Goal: Task Accomplishment & Management: Use online tool/utility

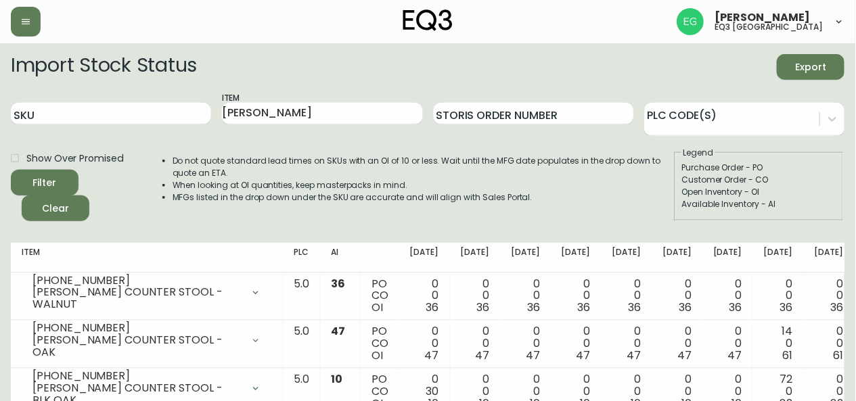
click at [22, 28] on button "button" at bounding box center [26, 22] width 30 height 30
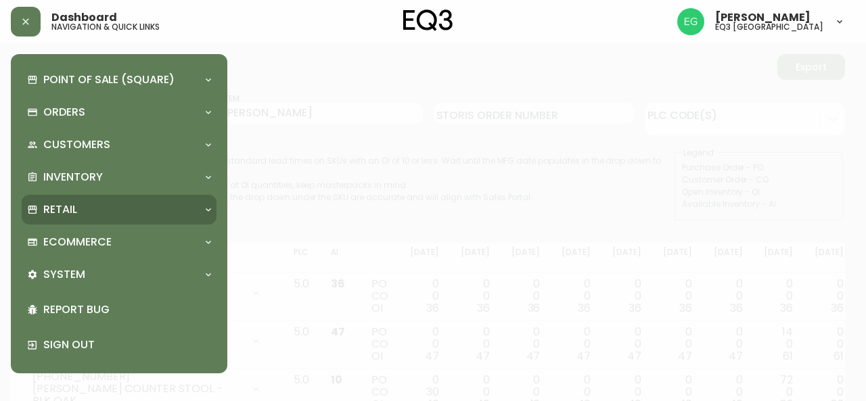
click at [104, 206] on div "Retail" at bounding box center [112, 209] width 170 height 15
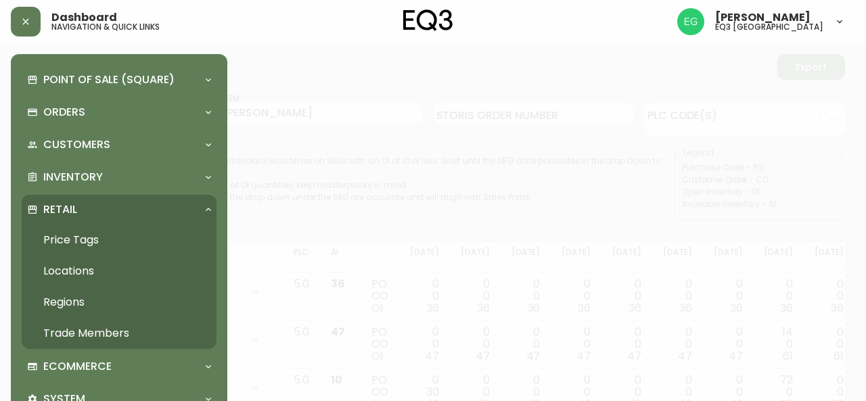
click at [94, 240] on link "Price Tags" at bounding box center [119, 240] width 195 height 31
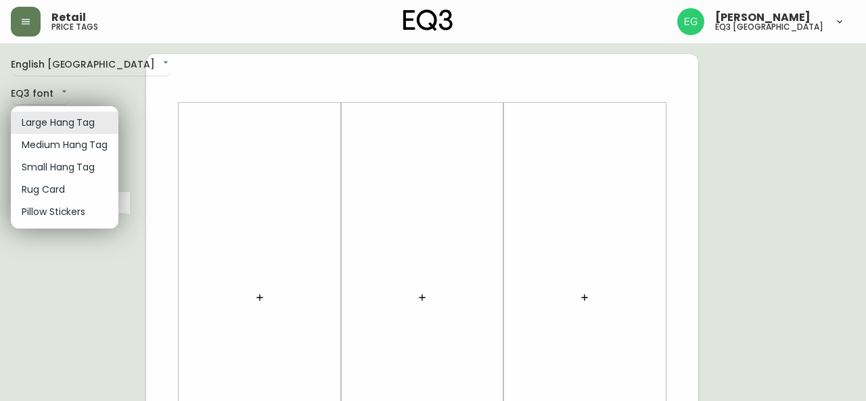
click at [72, 144] on li "Medium Hang Tag" at bounding box center [65, 145] width 108 height 22
type input "medium"
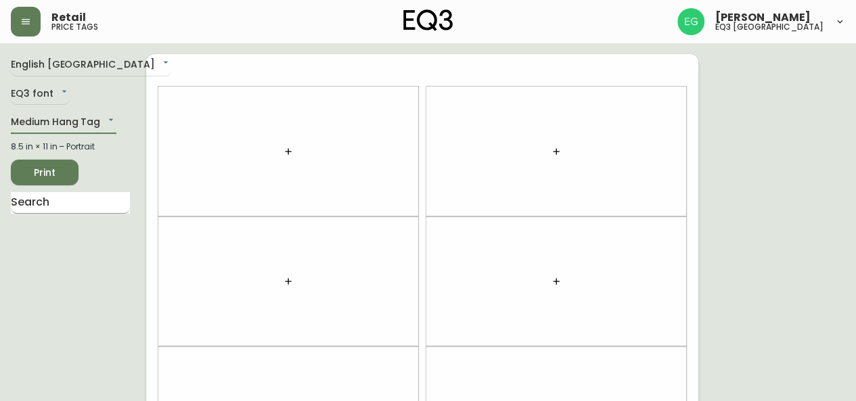
click at [64, 206] on input "text" at bounding box center [70, 203] width 119 height 22
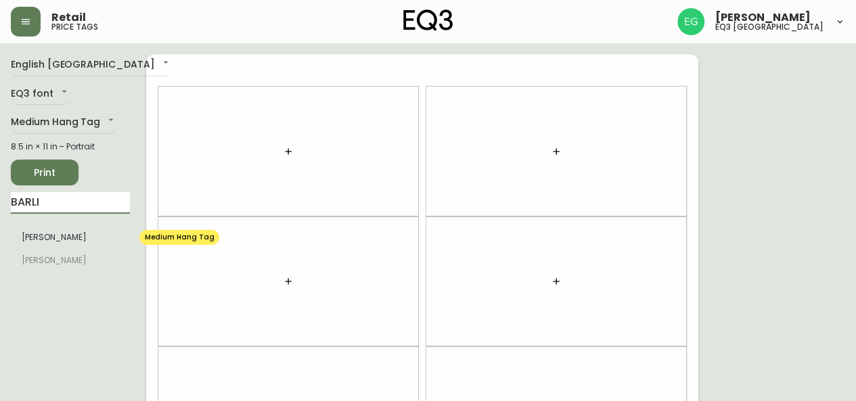
type input "BARLI"
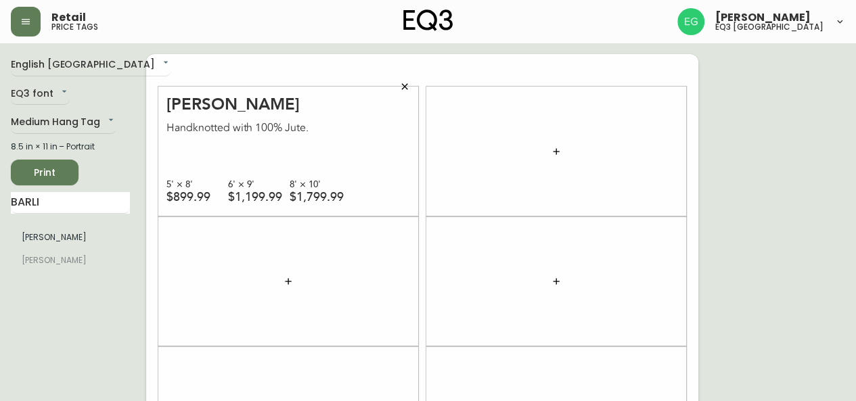
click at [47, 177] on span "Print" at bounding box center [45, 172] width 46 height 17
click at [37, 177] on span "Print" at bounding box center [45, 172] width 46 height 17
click at [51, 181] on span "Print" at bounding box center [45, 172] width 46 height 17
